Goal: Task Accomplishment & Management: Manage account settings

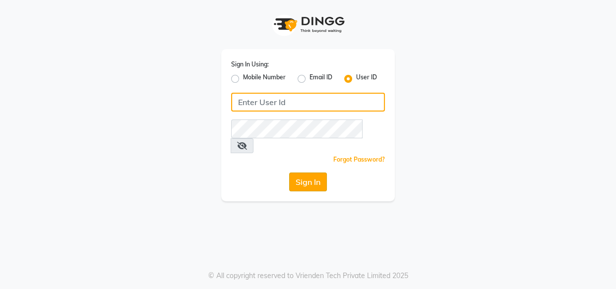
type input "hairloomsalon"
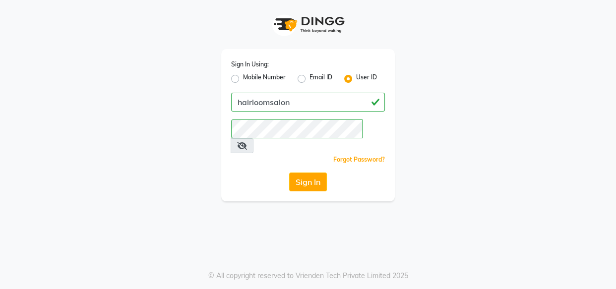
drag, startPoint x: 311, startPoint y: 166, endPoint x: 312, endPoint y: 154, distance: 11.9
click at [312, 154] on div "Sign In Using: Mobile Number Email ID User ID hairloomsalon Remember me Forgot …" at bounding box center [308, 125] width 174 height 152
click at [310, 173] on button "Sign In" at bounding box center [308, 182] width 38 height 19
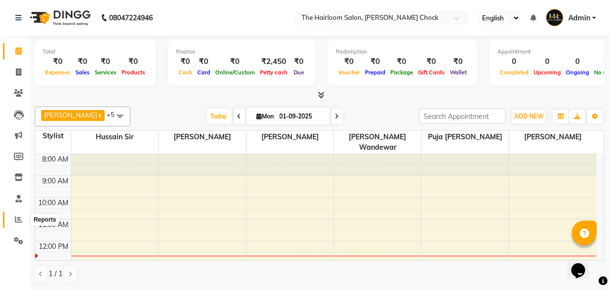
click at [20, 220] on icon at bounding box center [18, 219] width 7 height 7
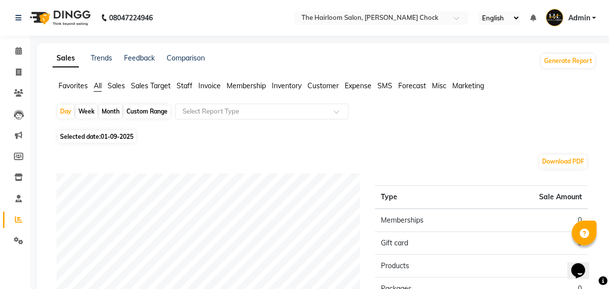
click at [110, 114] on div "Month" at bounding box center [110, 112] width 23 height 14
select select "9"
select select "2025"
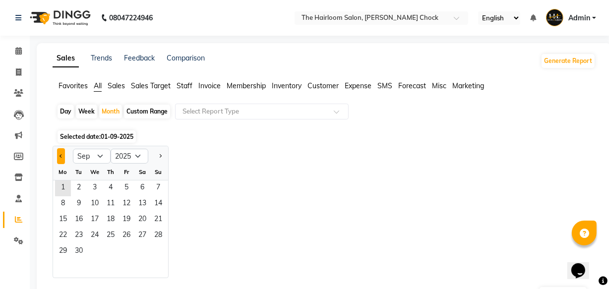
click at [59, 154] on button "Previous month" at bounding box center [61, 156] width 8 height 16
select select "8"
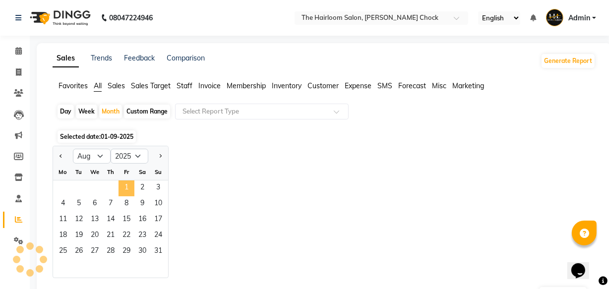
click at [123, 185] on span "1" at bounding box center [126, 188] width 16 height 16
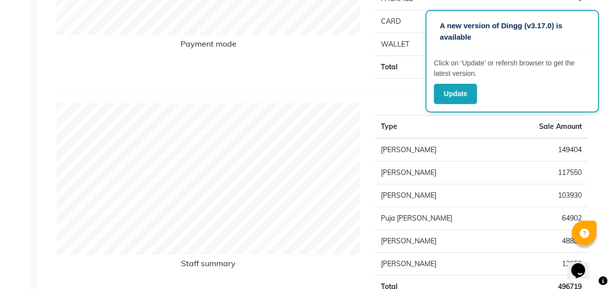
scroll to position [270, 0]
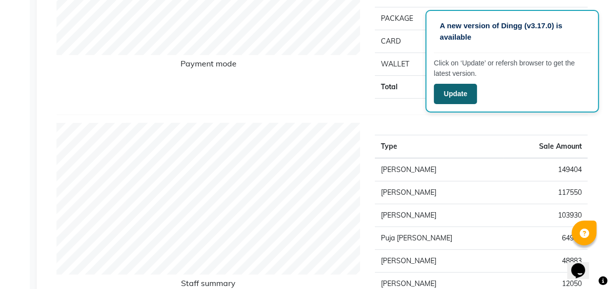
click at [452, 87] on button "Update" at bounding box center [455, 94] width 43 height 20
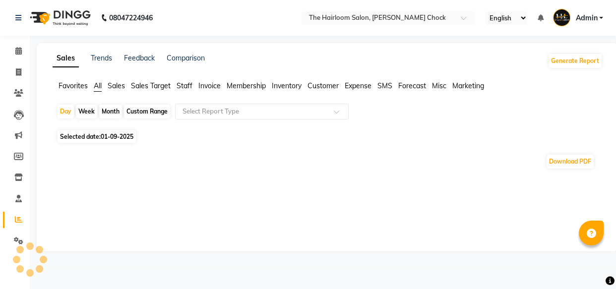
select select "en"
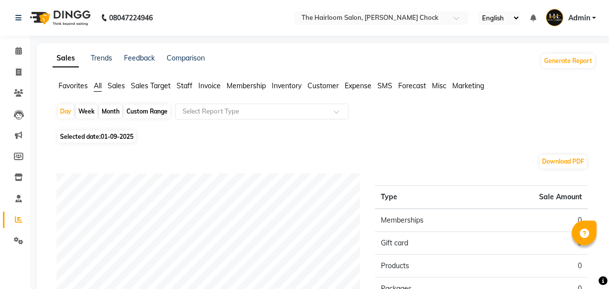
click at [109, 107] on div "Month" at bounding box center [110, 112] width 23 height 14
select select "9"
select select "2025"
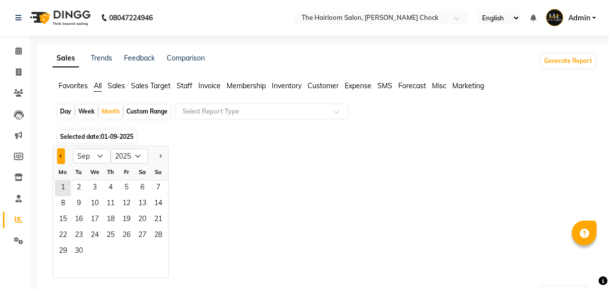
click at [57, 157] on button "Previous month" at bounding box center [61, 156] width 8 height 16
select select "8"
click at [128, 186] on span "1" at bounding box center [126, 188] width 16 height 16
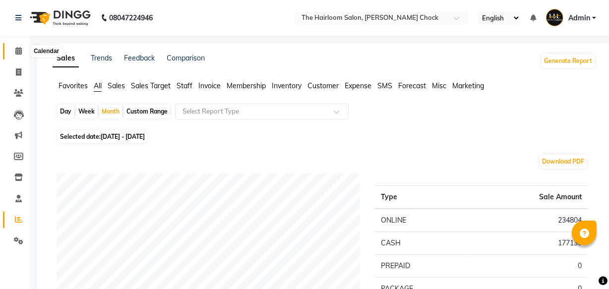
click at [19, 53] on icon at bounding box center [18, 50] width 6 height 7
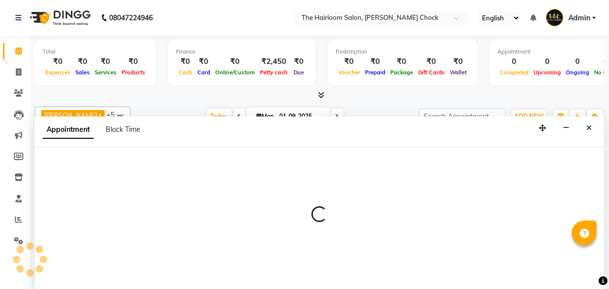
select select "41756"
select select "tentative"
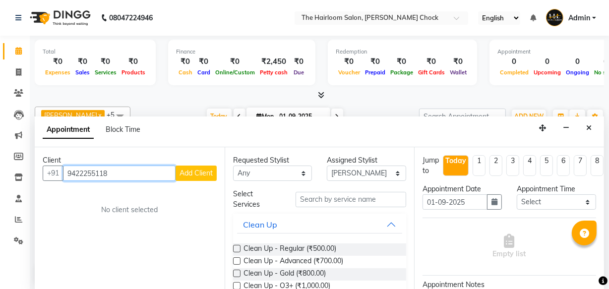
type input "9422255118"
click at [200, 176] on span "Add Client" at bounding box center [195, 173] width 33 height 9
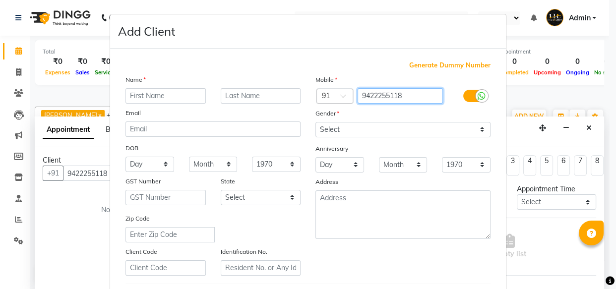
click at [374, 94] on input "9422255118" at bounding box center [400, 95] width 86 height 15
type input "942255118"
click at [86, 235] on ngb-modal-window "Add Client Generate Dummy Number Name Email DOB Day 01 02 03 04 05 06 07 08 09 …" at bounding box center [308, 144] width 616 height 289
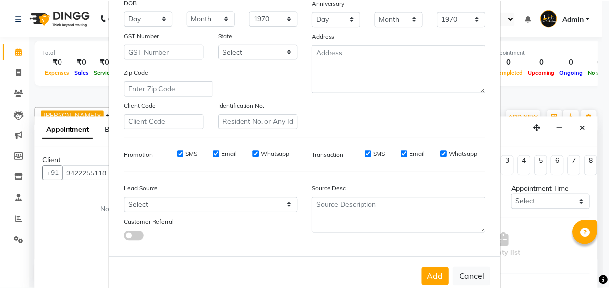
scroll to position [172, 0]
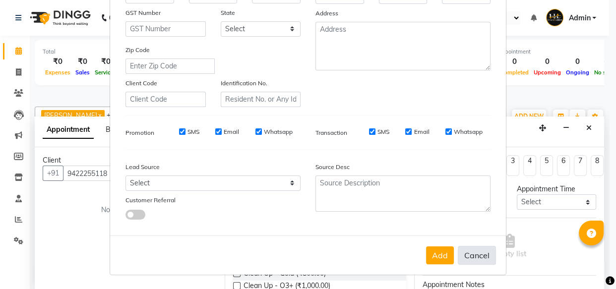
click at [471, 257] on button "Cancel" at bounding box center [477, 255] width 38 height 19
select select
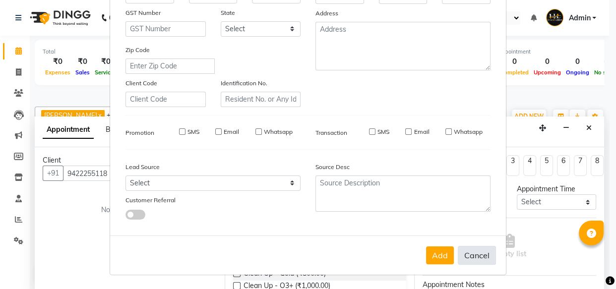
select select
checkbox input "false"
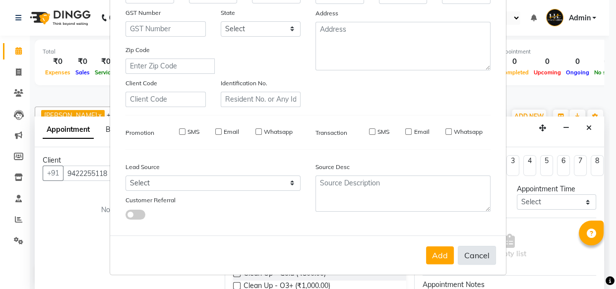
checkbox input "false"
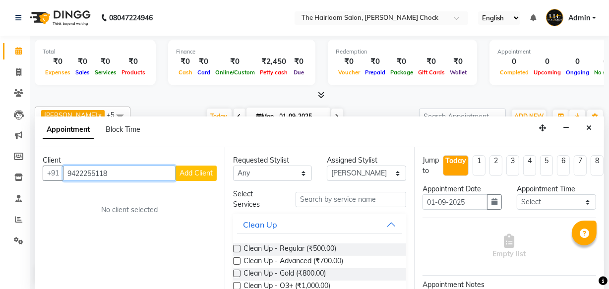
click at [82, 174] on input "9422255118" at bounding box center [119, 173] width 113 height 15
click at [96, 173] on input "9422255118" at bounding box center [119, 173] width 113 height 15
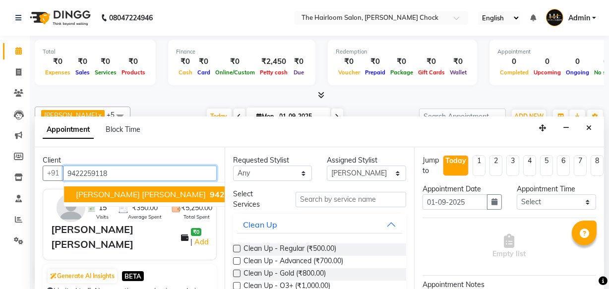
type input "9422259118"
click at [110, 225] on div "[PERSON_NAME] [PERSON_NAME]" at bounding box center [116, 237] width 130 height 30
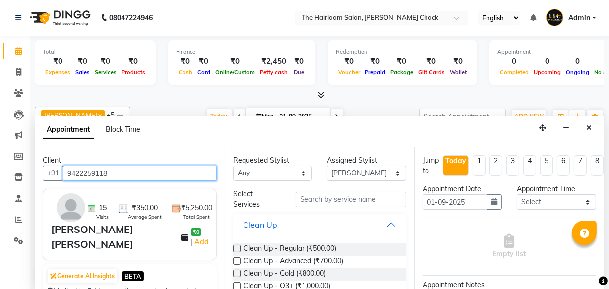
click at [116, 170] on input "9422259118" at bounding box center [140, 173] width 154 height 15
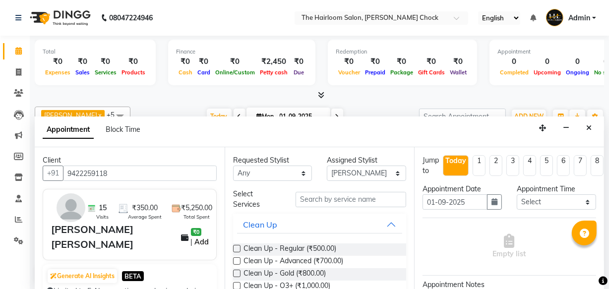
click at [193, 236] on link "Add" at bounding box center [201, 242] width 17 height 12
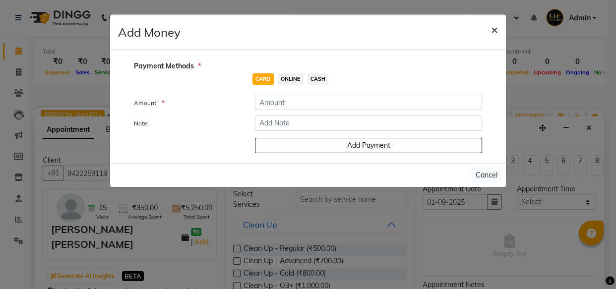
click at [496, 28] on span "×" at bounding box center [494, 29] width 7 height 15
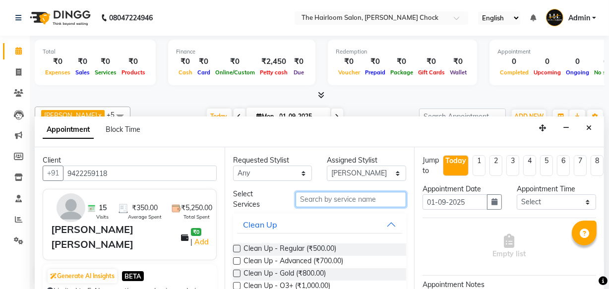
click at [343, 198] on input "text" at bounding box center [350, 199] width 111 height 15
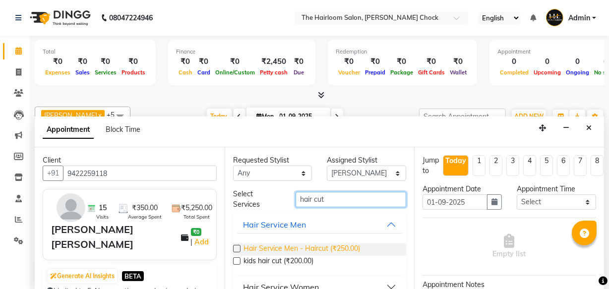
type input "hair cut"
click at [316, 251] on span "Hair Service Men - Haircut (₹250.00)" at bounding box center [301, 249] width 117 height 12
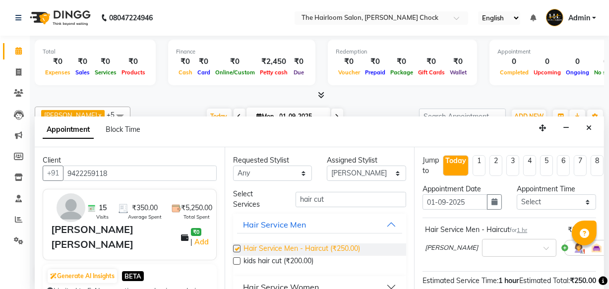
checkbox input "false"
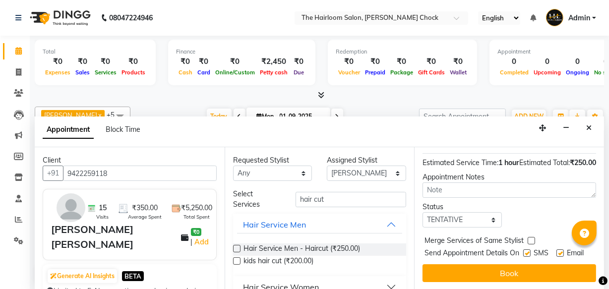
scroll to position [135, 0]
click at [560, 249] on label at bounding box center [559, 252] width 7 height 7
click at [560, 251] on input "checkbox" at bounding box center [559, 254] width 6 height 6
checkbox input "false"
click at [523, 249] on label at bounding box center [526, 252] width 7 height 7
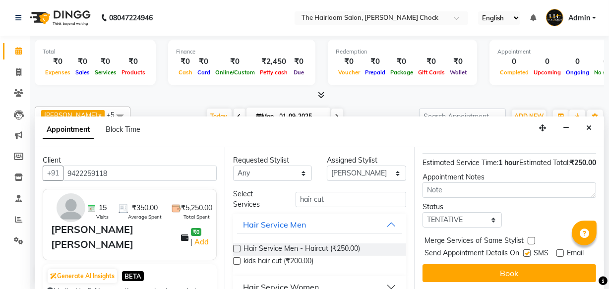
click at [523, 251] on input "checkbox" at bounding box center [526, 254] width 6 height 6
checkbox input "false"
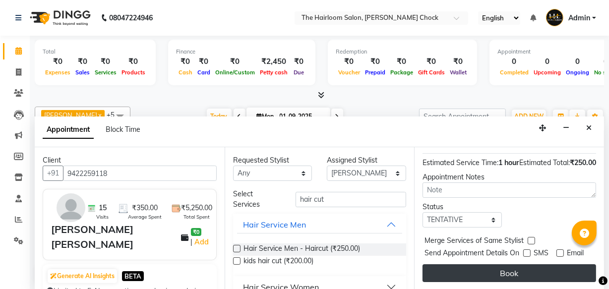
click at [514, 270] on button "Book" at bounding box center [509, 273] width 174 height 18
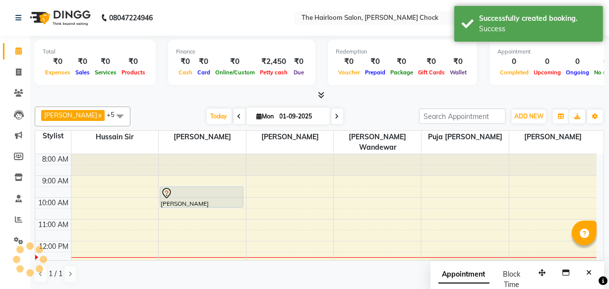
scroll to position [0, 0]
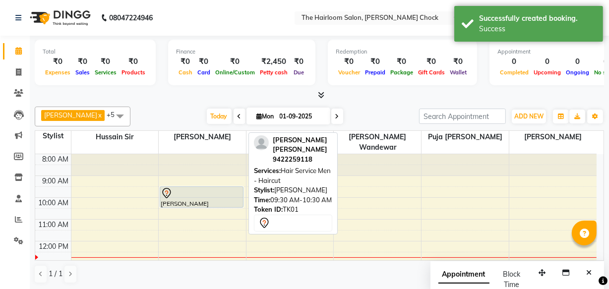
click at [216, 187] on div at bounding box center [202, 193] width 82 height 12
select select "7"
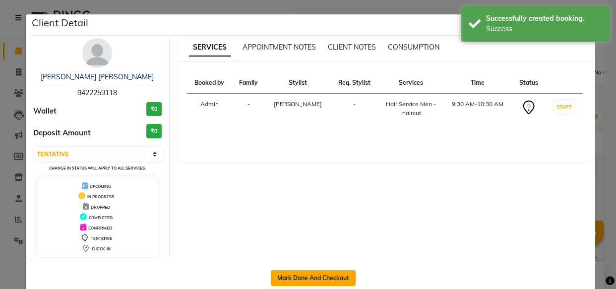
click at [311, 278] on button "Mark Done And Checkout" at bounding box center [313, 278] width 85 height 16
select select "service"
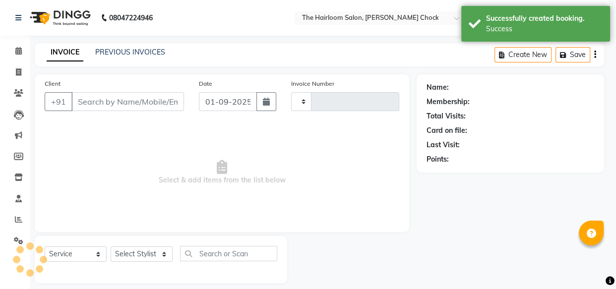
type input "3417"
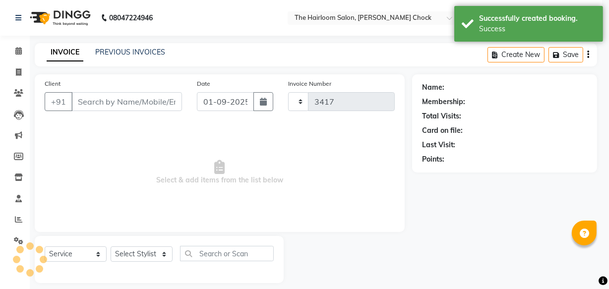
select select "5926"
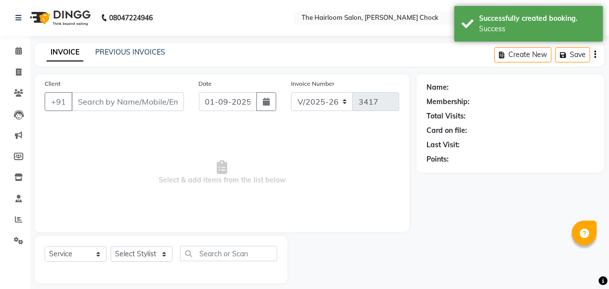
type input "9422259118"
select select "41756"
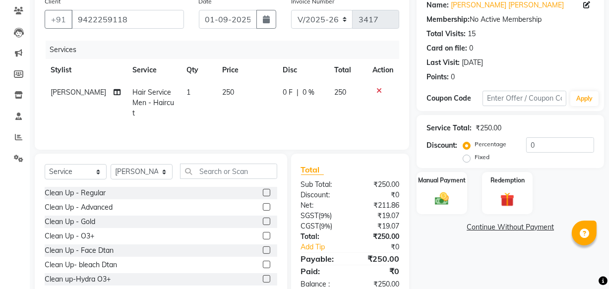
scroll to position [90, 0]
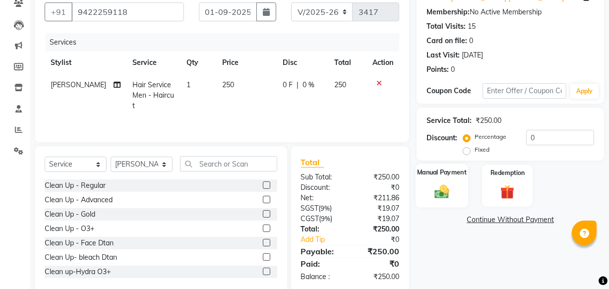
click at [430, 168] on label "Manual Payment" at bounding box center [442, 172] width 50 height 9
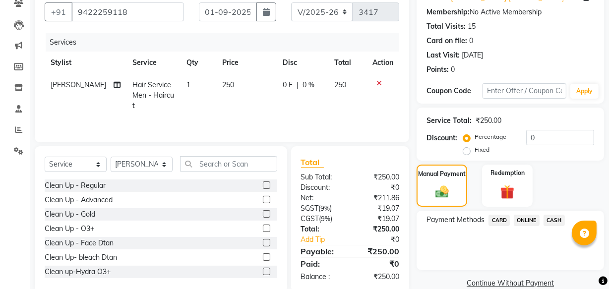
click at [527, 222] on span "ONLINE" at bounding box center [527, 220] width 26 height 11
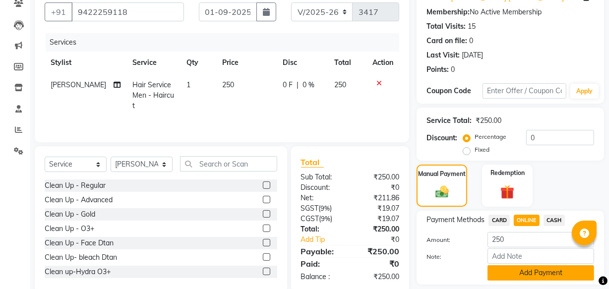
click at [538, 273] on button "Add Payment" at bounding box center [540, 272] width 107 height 15
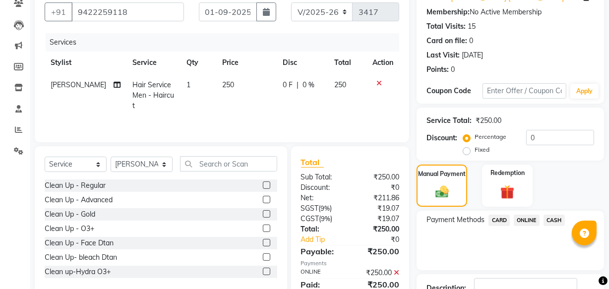
scroll to position [162, 0]
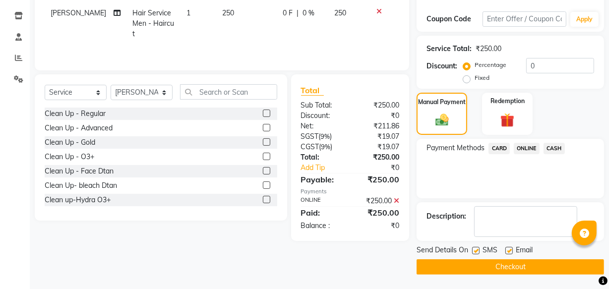
click at [505, 249] on label at bounding box center [508, 250] width 7 height 7
click at [505, 249] on input "checkbox" at bounding box center [508, 251] width 6 height 6
checkbox input "false"
drag, startPoint x: 473, startPoint y: 249, endPoint x: 475, endPoint y: 258, distance: 9.7
click at [473, 249] on label at bounding box center [475, 250] width 7 height 7
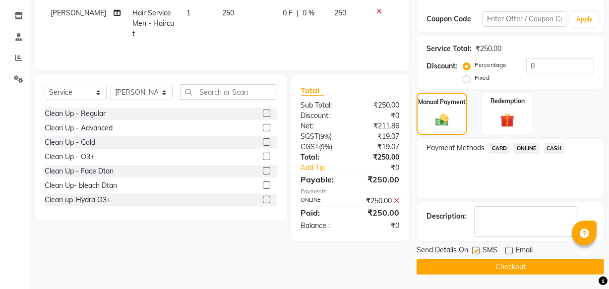
click at [473, 249] on input "checkbox" at bounding box center [475, 251] width 6 height 6
checkbox input "false"
click at [477, 262] on button "Checkout" at bounding box center [509, 266] width 187 height 15
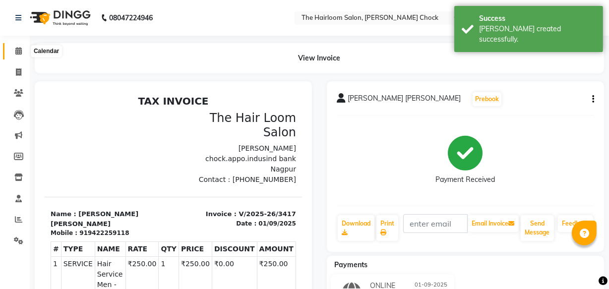
click at [17, 52] on icon at bounding box center [18, 50] width 6 height 7
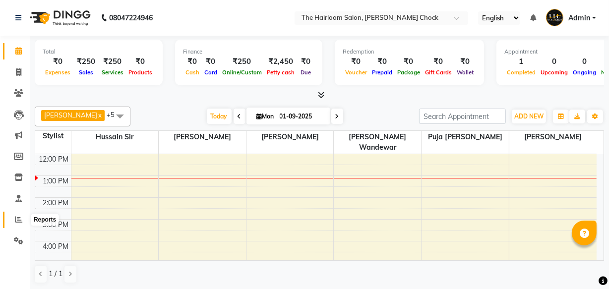
click at [20, 218] on icon at bounding box center [18, 219] width 7 height 7
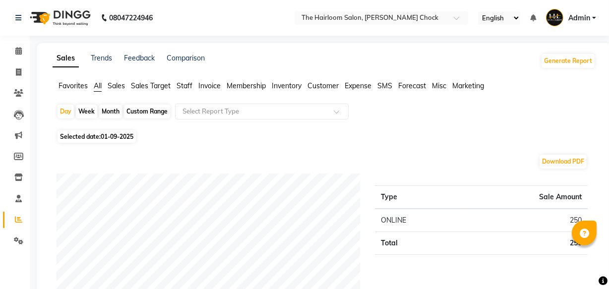
click at [114, 111] on div "Month" at bounding box center [110, 112] width 23 height 14
select select "9"
select select "2025"
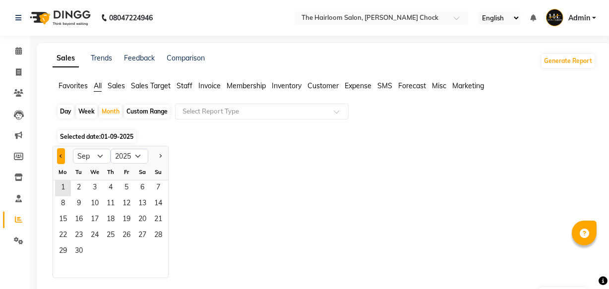
click at [59, 159] on button "Previous month" at bounding box center [61, 156] width 8 height 16
select select "8"
click at [124, 184] on span "1" at bounding box center [126, 188] width 16 height 16
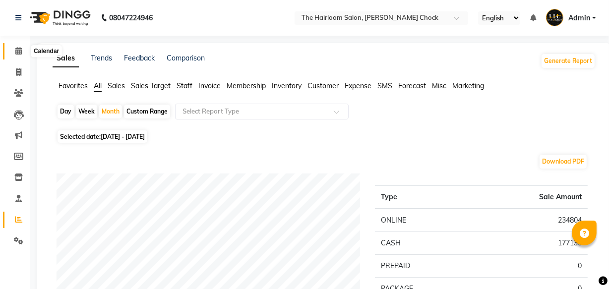
click at [24, 48] on span at bounding box center [18, 51] width 17 height 11
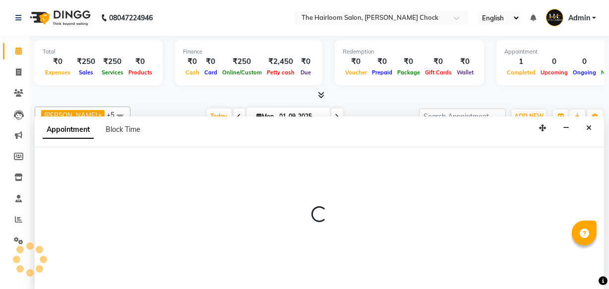
select select "41757"
select select "tentative"
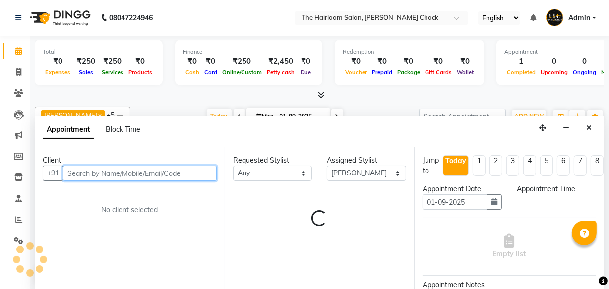
select select "630"
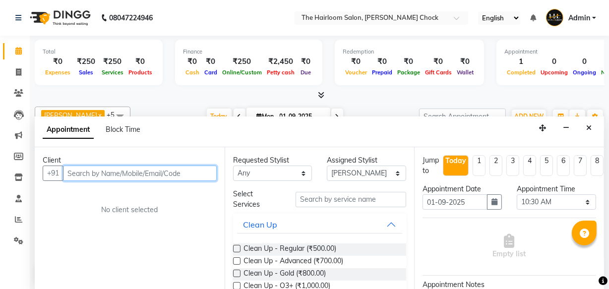
click at [151, 174] on input "text" at bounding box center [140, 173] width 154 height 15
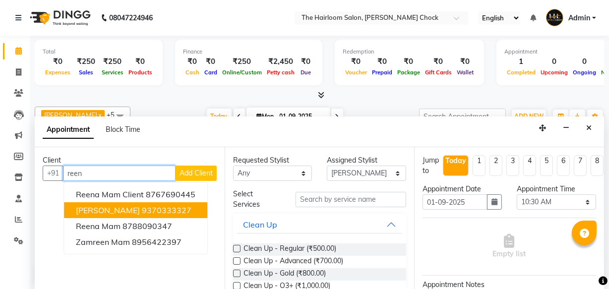
click at [132, 206] on span "[PERSON_NAME]" at bounding box center [108, 210] width 64 height 10
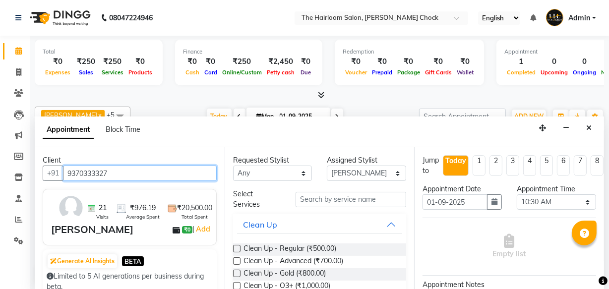
type input "9370333327"
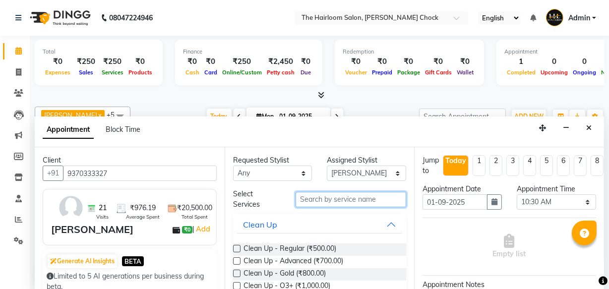
click at [316, 202] on input "text" at bounding box center [350, 199] width 111 height 15
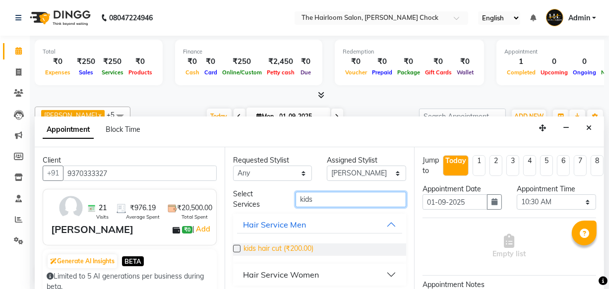
type input "kids"
click at [286, 246] on span "kids hair cut (₹200.00)" at bounding box center [278, 249] width 70 height 12
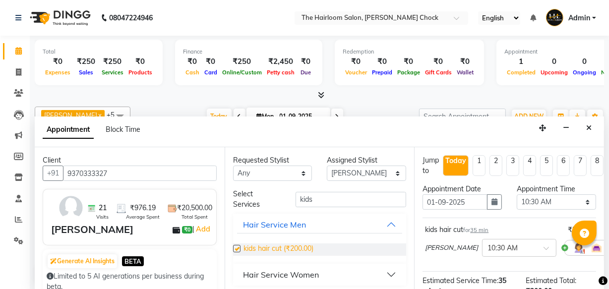
checkbox input "false"
click at [390, 173] on select "Select [PERSON_NAME] [PERSON_NAME] [PERSON_NAME] sir puja [PERSON_NAME] [PERSON…" at bounding box center [366, 173] width 79 height 15
select select "41755"
click at [327, 166] on select "Select [PERSON_NAME] [PERSON_NAME] [PERSON_NAME] sir puja [PERSON_NAME] [PERSON…" at bounding box center [366, 173] width 79 height 15
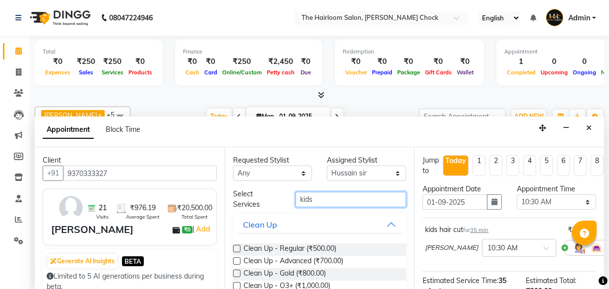
click at [322, 201] on input "kids" at bounding box center [350, 199] width 111 height 15
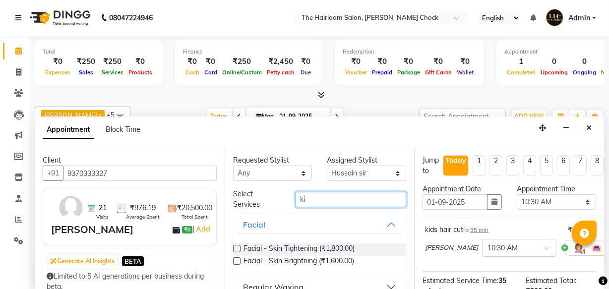
type input "k"
type input "ass"
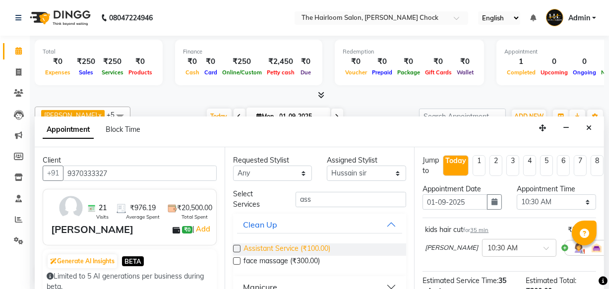
click at [296, 244] on span "Assistant Service (₹100.00)" at bounding box center [286, 249] width 87 height 12
checkbox input "false"
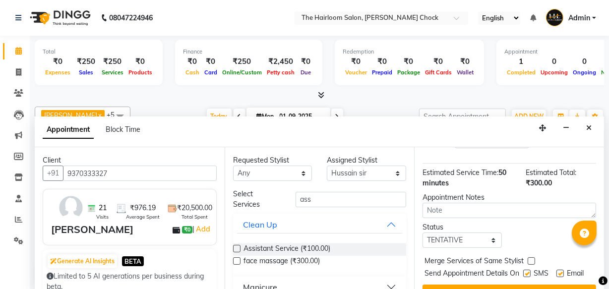
scroll to position [180, 0]
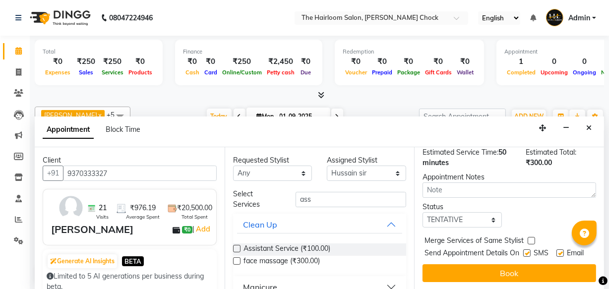
click at [556, 249] on label at bounding box center [559, 252] width 7 height 7
click at [556, 251] on input "checkbox" at bounding box center [559, 254] width 6 height 6
checkbox input "false"
click at [523, 249] on label at bounding box center [526, 252] width 7 height 7
click at [523, 251] on input "checkbox" at bounding box center [526, 254] width 6 height 6
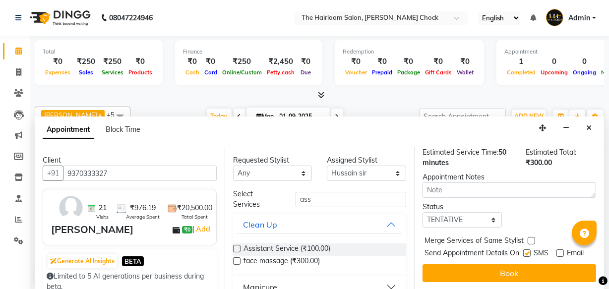
checkbox input "false"
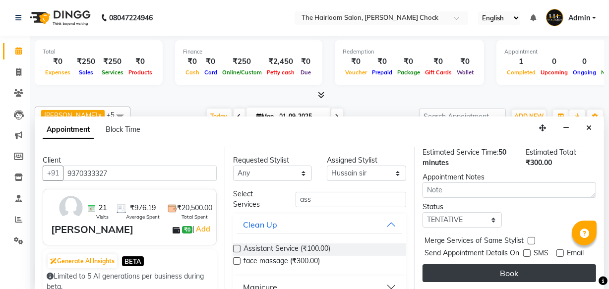
click at [519, 273] on button "Book" at bounding box center [509, 273] width 174 height 18
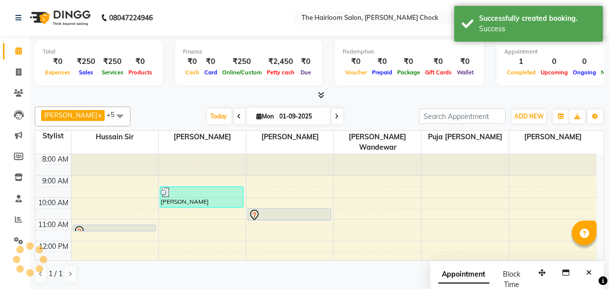
scroll to position [0, 0]
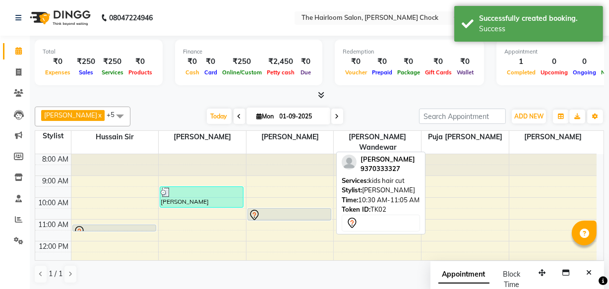
click at [303, 209] on div at bounding box center [289, 215] width 82 height 12
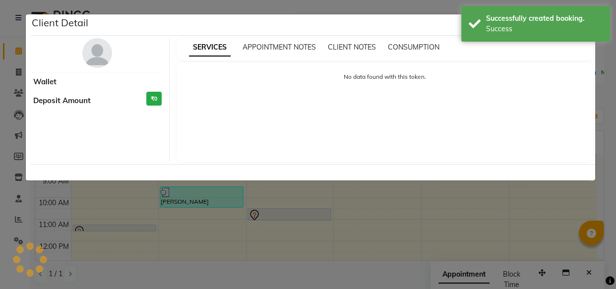
select select "7"
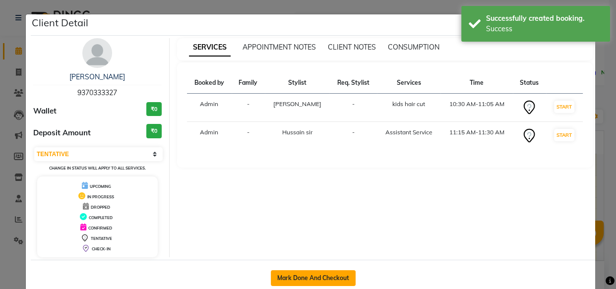
click at [311, 276] on button "Mark Done And Checkout" at bounding box center [313, 278] width 85 height 16
select select "service"
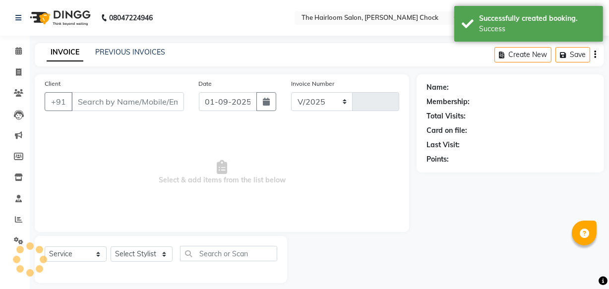
select select "5926"
type input "3418"
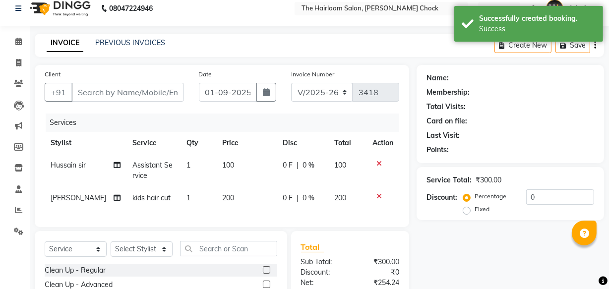
type input "9370333327"
select select "41757"
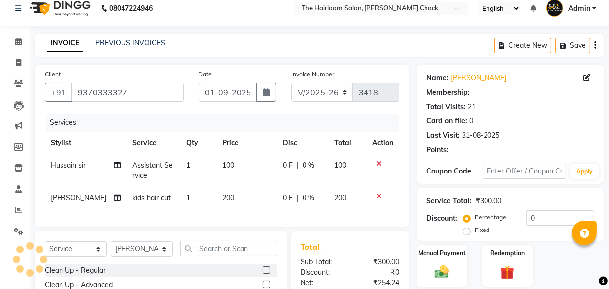
scroll to position [119, 0]
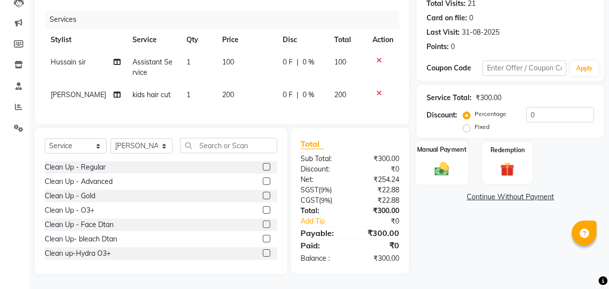
click at [446, 149] on div "Manual Payment" at bounding box center [441, 163] width 53 height 44
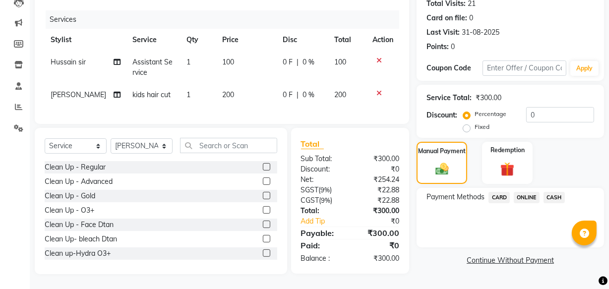
click at [547, 192] on span "CASH" at bounding box center [553, 197] width 21 height 11
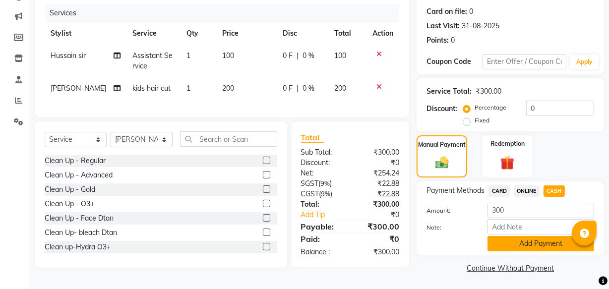
click at [540, 243] on button "Add Payment" at bounding box center [540, 243] width 107 height 15
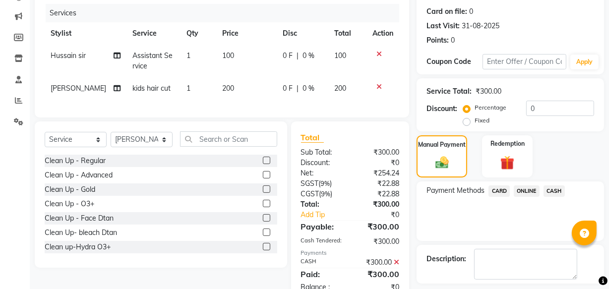
scroll to position [162, 0]
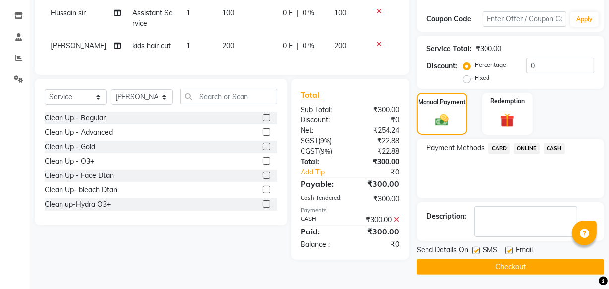
drag, startPoint x: 510, startPoint y: 251, endPoint x: 495, endPoint y: 251, distance: 14.9
click at [510, 251] on label at bounding box center [508, 250] width 7 height 7
click at [510, 251] on input "checkbox" at bounding box center [508, 251] width 6 height 6
checkbox input "false"
click at [477, 250] on label at bounding box center [475, 250] width 7 height 7
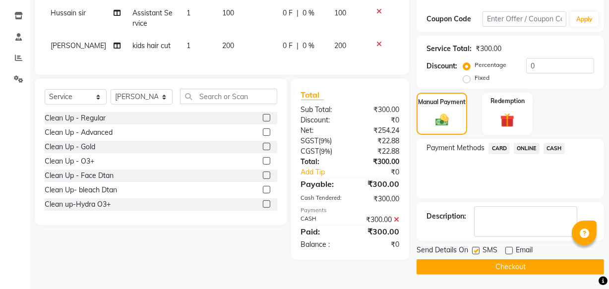
click at [477, 250] on input "checkbox" at bounding box center [475, 251] width 6 height 6
checkbox input "false"
click at [471, 264] on button "Checkout" at bounding box center [509, 266] width 187 height 15
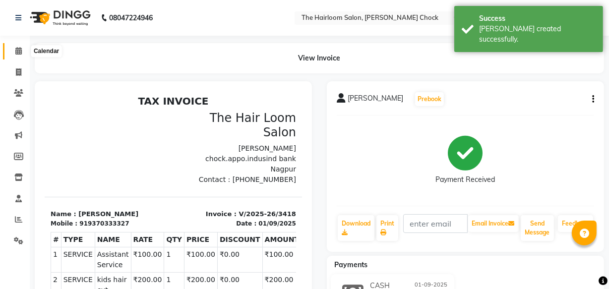
click at [17, 51] on icon at bounding box center [18, 50] width 6 height 7
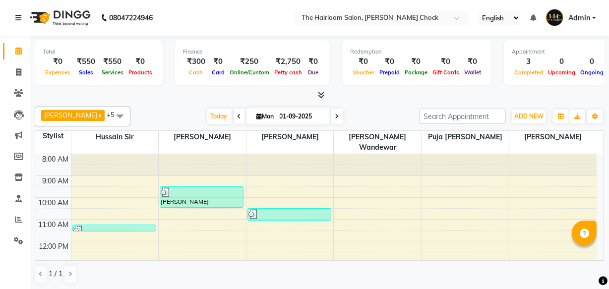
click at [17, 51] on icon at bounding box center [18, 50] width 6 height 7
drag, startPoint x: 17, startPoint y: 51, endPoint x: 17, endPoint y: 219, distance: 167.6
click at [17, 219] on icon at bounding box center [18, 219] width 7 height 7
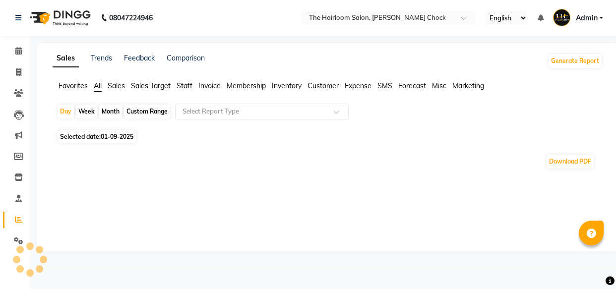
click at [107, 111] on div "Month" at bounding box center [110, 112] width 23 height 14
select select "9"
select select "2025"
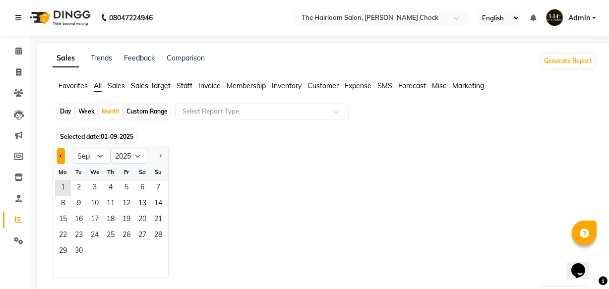
click at [62, 156] on span "Previous month" at bounding box center [60, 155] width 3 height 3
select select "8"
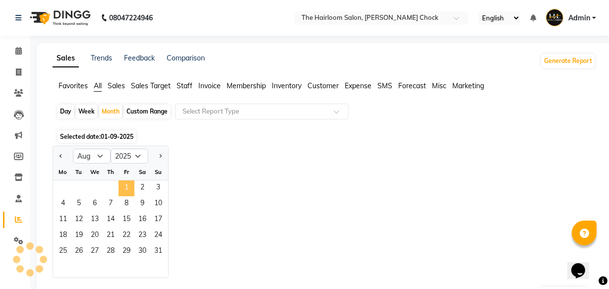
click at [125, 186] on span "1" at bounding box center [126, 188] width 16 height 16
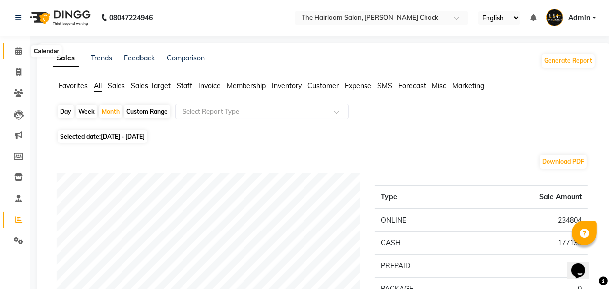
click at [19, 50] on icon at bounding box center [18, 50] width 6 height 7
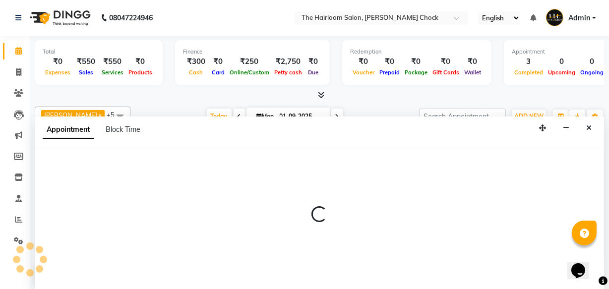
select select "88793"
select select "tentative"
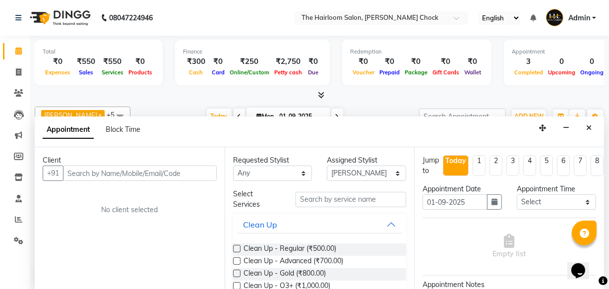
click at [92, 175] on input "text" at bounding box center [140, 173] width 154 height 15
type input "8767384473"
click at [190, 174] on span "Add Client" at bounding box center [195, 173] width 33 height 9
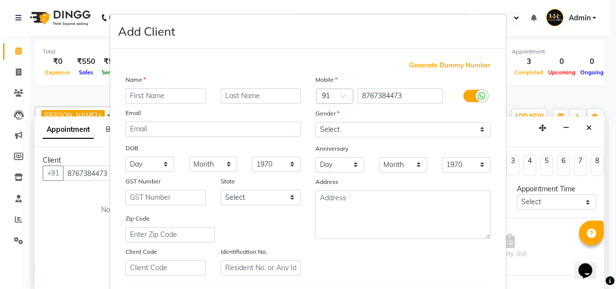
click at [151, 94] on input "text" at bounding box center [165, 95] width 80 height 15
type input "[DEMOGRAPHIC_DATA]"
click at [250, 93] on input "text" at bounding box center [261, 95] width 80 height 15
type input "[PERSON_NAME]"
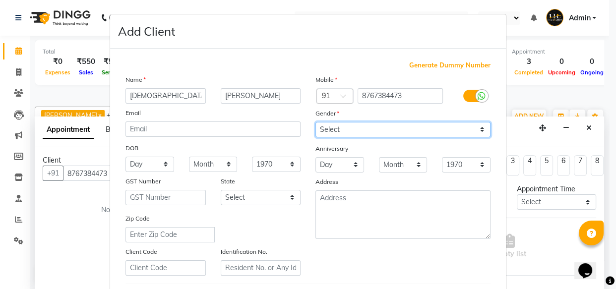
click at [333, 131] on select "Select [DEMOGRAPHIC_DATA] [DEMOGRAPHIC_DATA] Other Prefer Not To Say" at bounding box center [402, 129] width 175 height 15
select select "[DEMOGRAPHIC_DATA]"
click at [315, 122] on select "Select [DEMOGRAPHIC_DATA] [DEMOGRAPHIC_DATA] Other Prefer Not To Say" at bounding box center [402, 129] width 175 height 15
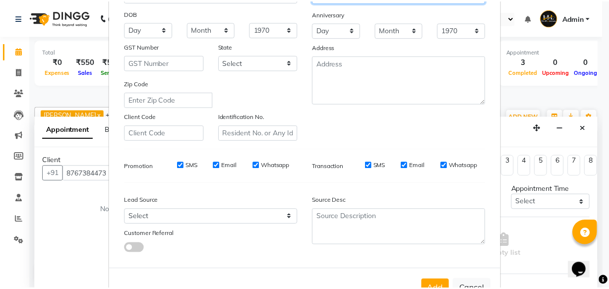
scroll to position [172, 0]
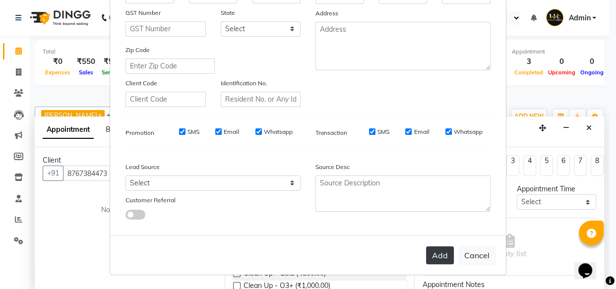
click at [432, 248] on button "Add" at bounding box center [440, 255] width 28 height 18
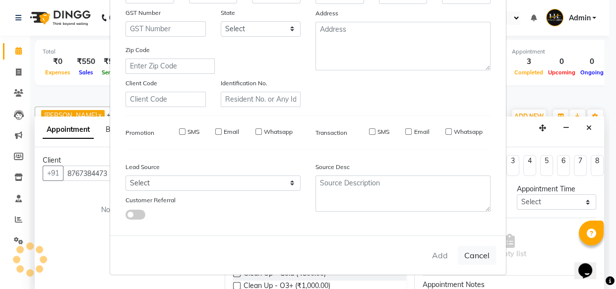
select select
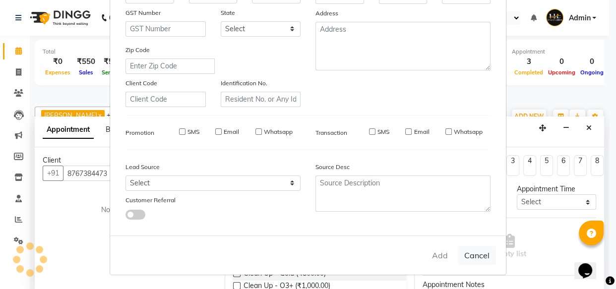
select select
checkbox input "false"
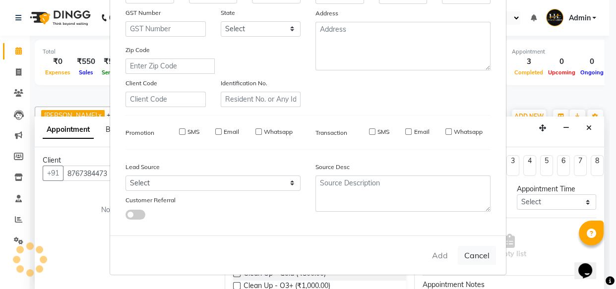
checkbox input "false"
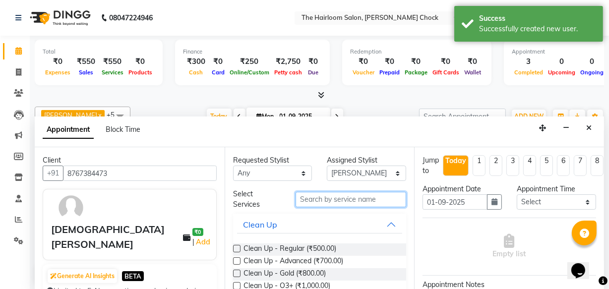
click at [354, 200] on input "text" at bounding box center [350, 199] width 111 height 15
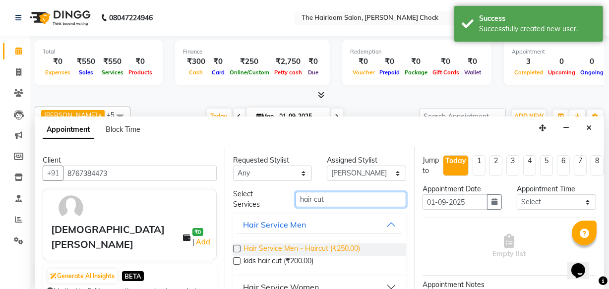
type input "hair cut"
click at [322, 245] on span "Hair Service Men - Haircut (₹250.00)" at bounding box center [301, 249] width 117 height 12
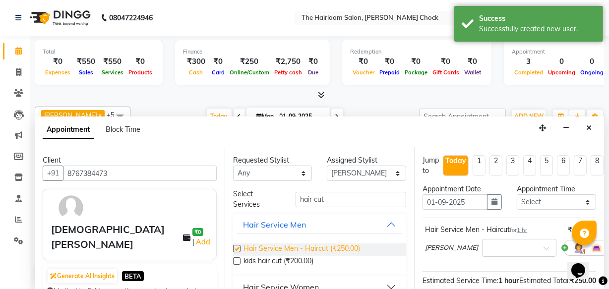
checkbox input "false"
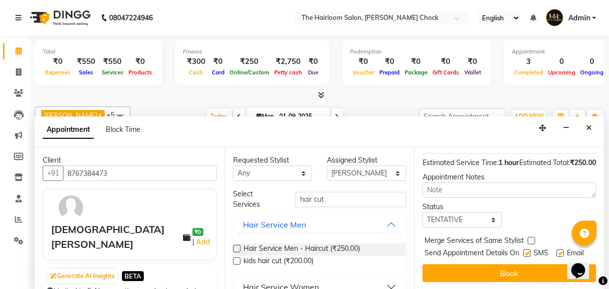
scroll to position [144, 0]
click at [559, 249] on label at bounding box center [559, 252] width 7 height 7
click at [559, 251] on input "checkbox" at bounding box center [559, 254] width 6 height 6
checkbox input "false"
drag, startPoint x: 526, startPoint y: 237, endPoint x: 516, endPoint y: 254, distance: 19.6
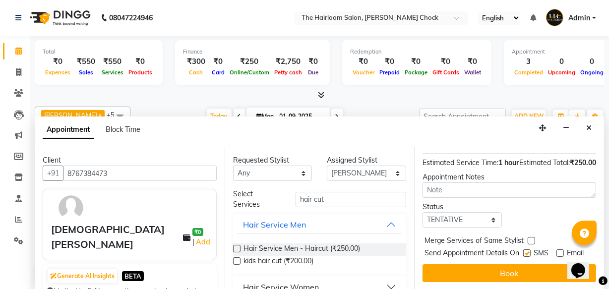
click at [526, 249] on label at bounding box center [526, 252] width 7 height 7
click at [526, 251] on input "checkbox" at bounding box center [526, 254] width 6 height 6
checkbox input "false"
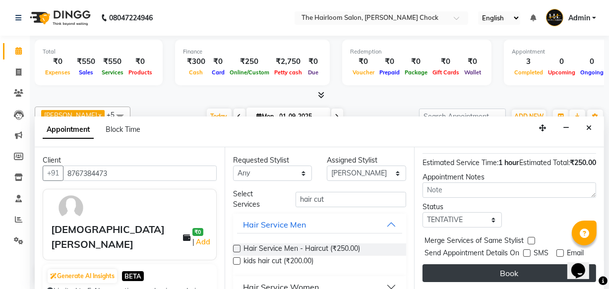
click at [516, 264] on button "Book" at bounding box center [509, 273] width 174 height 18
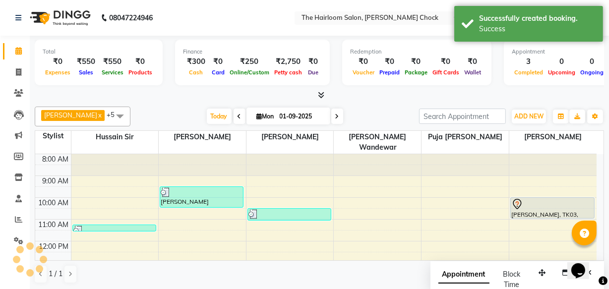
scroll to position [0, 0]
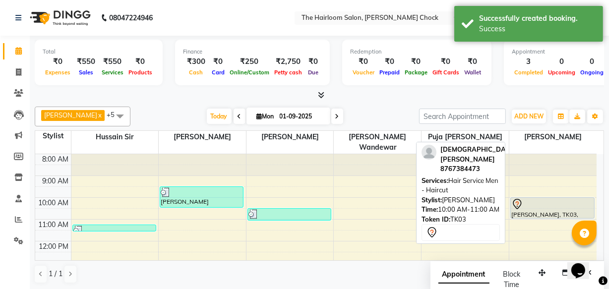
click at [527, 202] on div "[PERSON_NAME], TK03, 10:00 AM-11:00 AM, Hair Service Men - Haircut" at bounding box center [552, 208] width 83 height 20
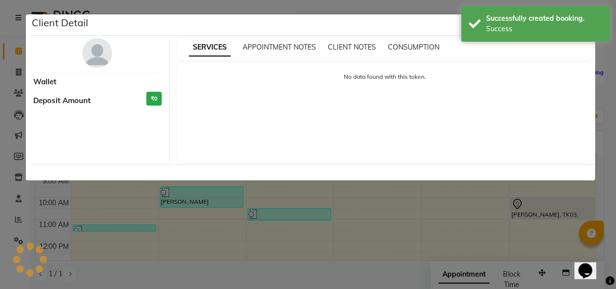
select select "7"
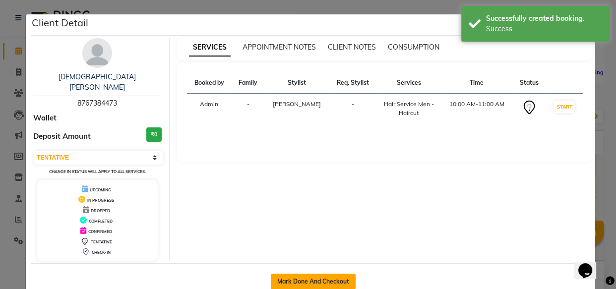
click at [320, 274] on button "Mark Done And Checkout" at bounding box center [313, 282] width 85 height 16
select select "service"
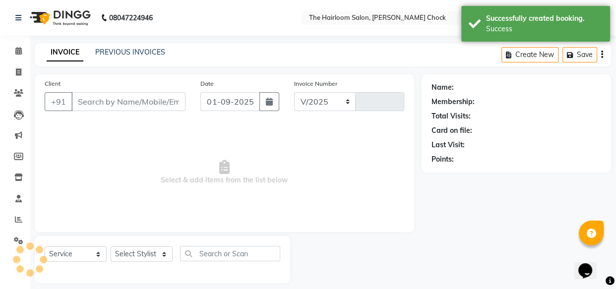
select select "5926"
type input "3419"
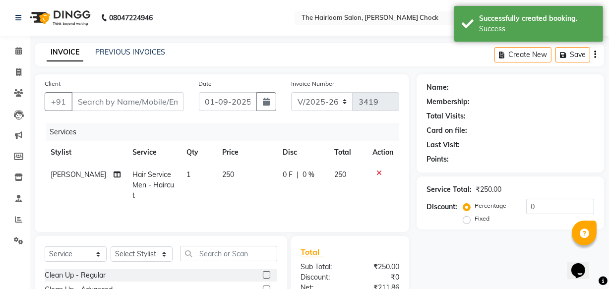
type input "8767384473"
select select "88793"
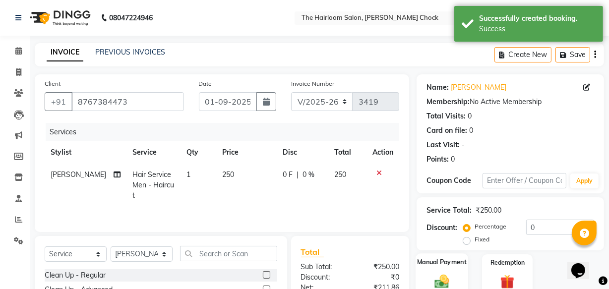
click at [459, 272] on div "Manual Payment" at bounding box center [441, 275] width 53 height 44
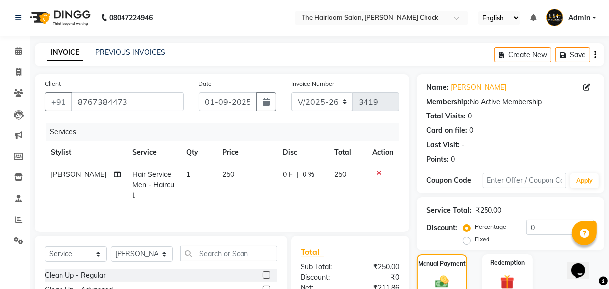
scroll to position [109, 0]
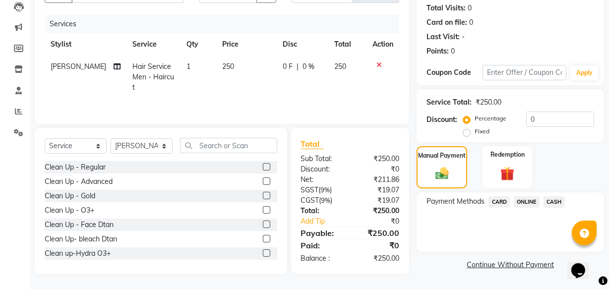
click at [555, 201] on span "CASH" at bounding box center [553, 201] width 21 height 11
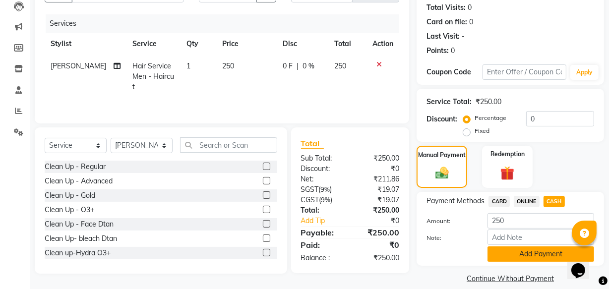
click at [533, 247] on button "Add Payment" at bounding box center [540, 253] width 107 height 15
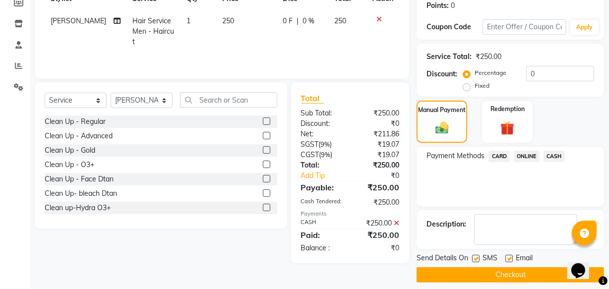
scroll to position [162, 0]
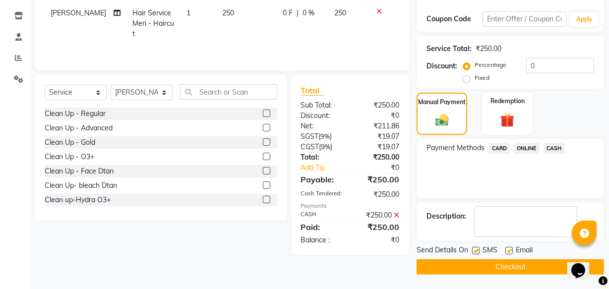
drag, startPoint x: 510, startPoint y: 251, endPoint x: 491, endPoint y: 250, distance: 18.4
click at [508, 251] on label at bounding box center [508, 250] width 7 height 7
click at [508, 251] on input "checkbox" at bounding box center [508, 251] width 6 height 6
checkbox input "false"
click at [476, 249] on label at bounding box center [475, 250] width 7 height 7
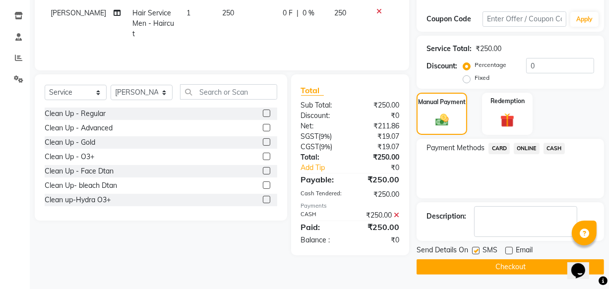
click at [476, 249] on input "checkbox" at bounding box center [475, 251] width 6 height 6
checkbox input "false"
click at [476, 265] on button "Checkout" at bounding box center [509, 266] width 187 height 15
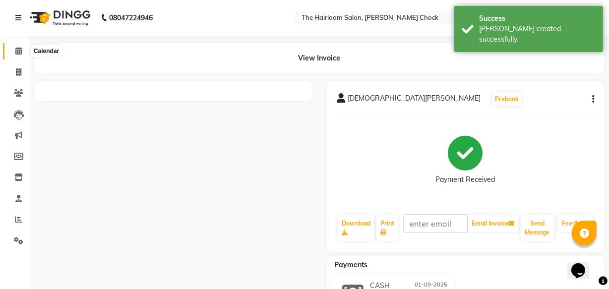
click at [16, 51] on icon at bounding box center [18, 50] width 6 height 7
